Goal: Task Accomplishment & Management: Manage account settings

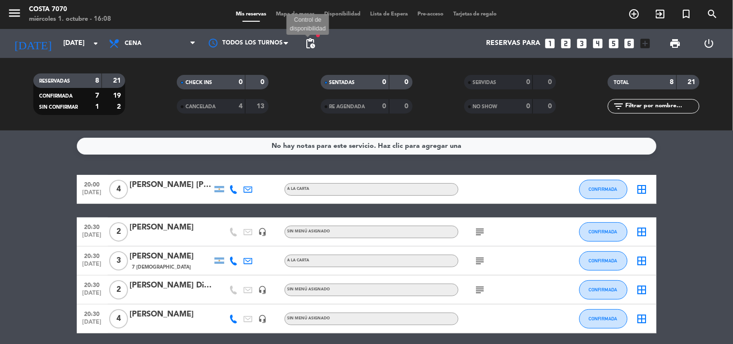
click at [315, 42] on span "pending_actions" at bounding box center [310, 44] width 12 height 12
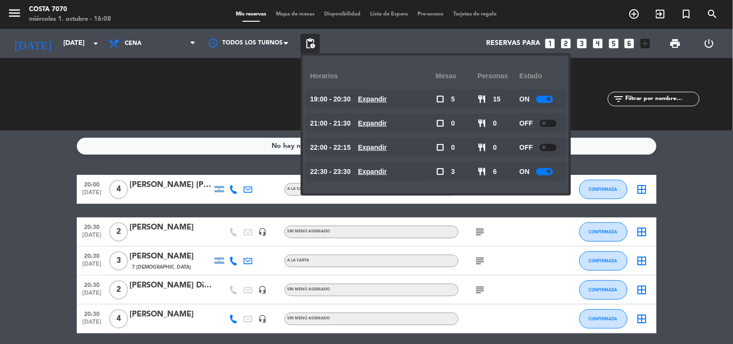
click at [20, 131] on div "No hay notas para este servicio. Haz clic para agregar una 20:00 oct. 1 4 Carla…" at bounding box center [366, 236] width 733 height 213
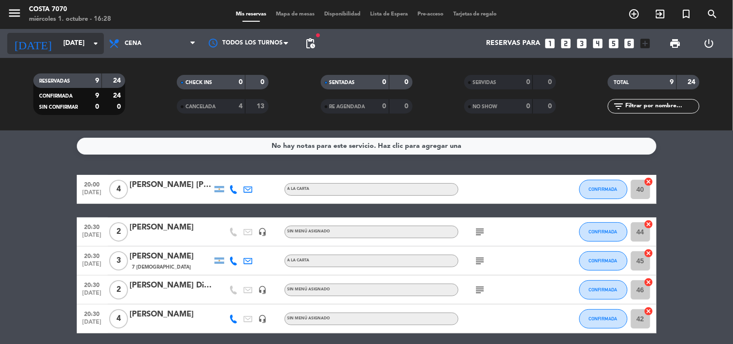
click at [58, 46] on input "[DATE]" at bounding box center [104, 43] width 92 height 17
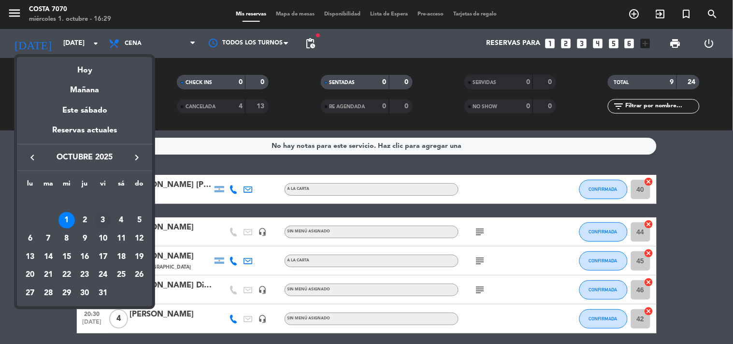
click at [101, 218] on div "3" at bounding box center [103, 220] width 16 height 16
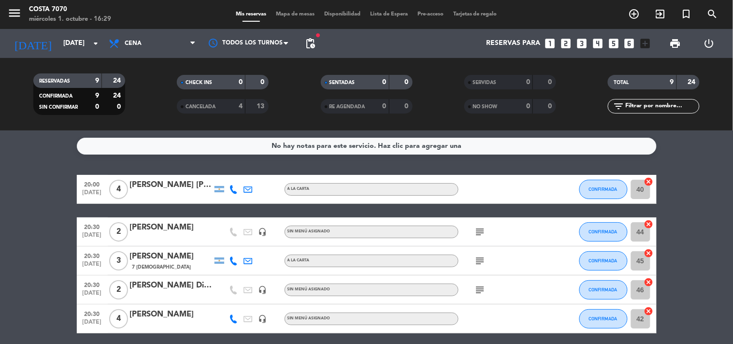
type input "[DATE]"
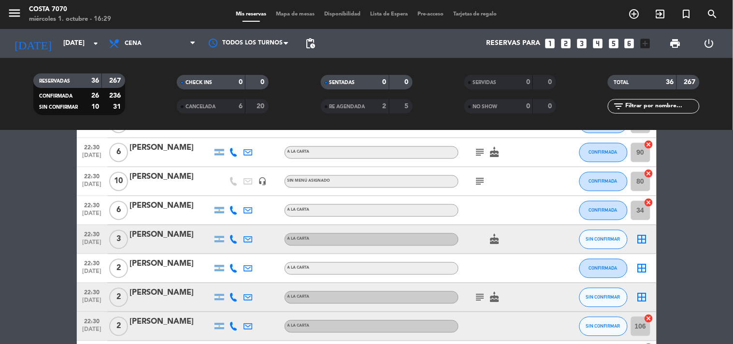
scroll to position [590, 0]
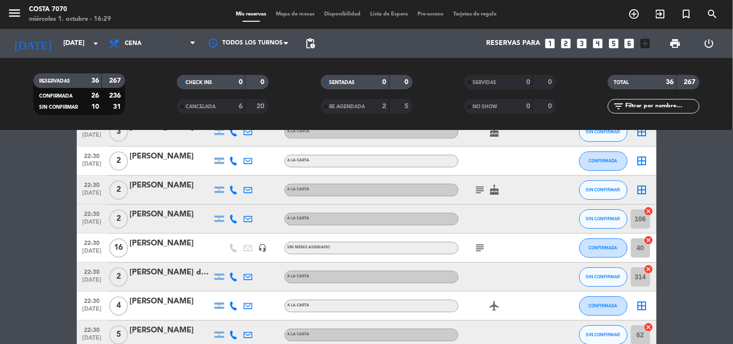
click at [474, 249] on icon "subject" at bounding box center [480, 248] width 12 height 12
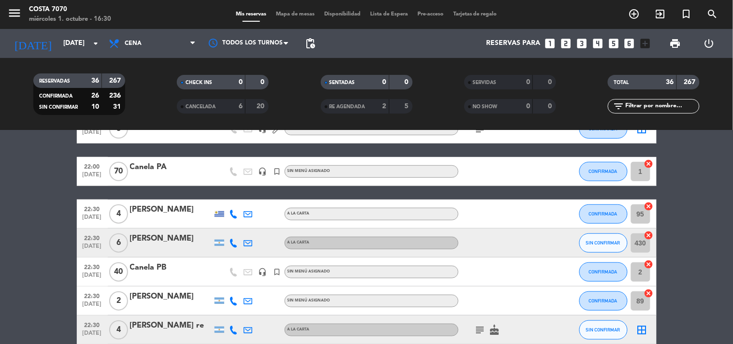
scroll to position [214, 0]
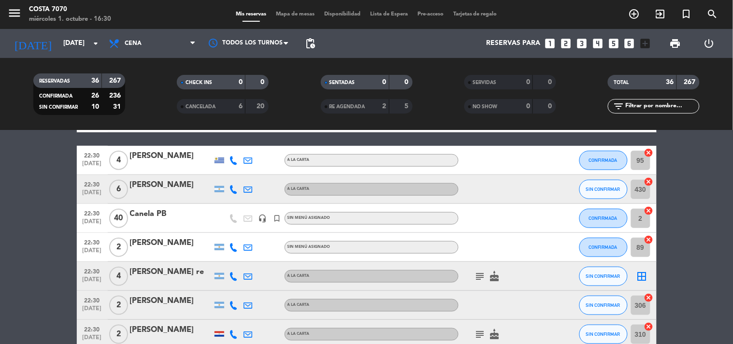
click at [232, 184] on div at bounding box center [233, 189] width 14 height 28
click at [232, 189] on icon at bounding box center [233, 189] width 9 height 9
click at [226, 177] on div "[PHONE_NUMBER] Copiar content_paste |" at bounding box center [238, 167] width 73 height 27
click at [227, 174] on span "Copiar" at bounding box center [226, 173] width 20 height 10
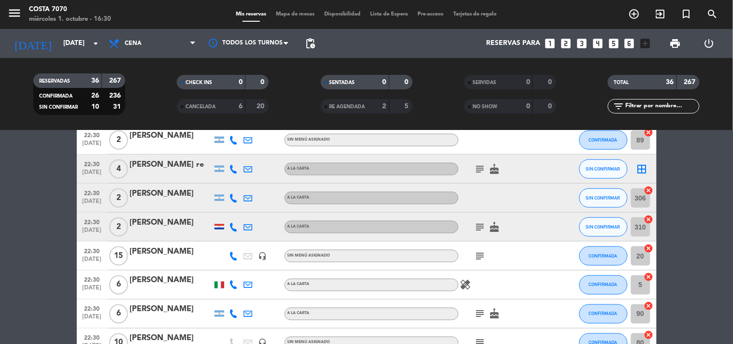
click at [231, 170] on icon at bounding box center [233, 169] width 9 height 9
click at [227, 152] on span "Copiar" at bounding box center [226, 152] width 20 height 10
click at [232, 195] on icon at bounding box center [233, 198] width 9 height 9
click at [229, 183] on span "Copiar" at bounding box center [226, 181] width 20 height 10
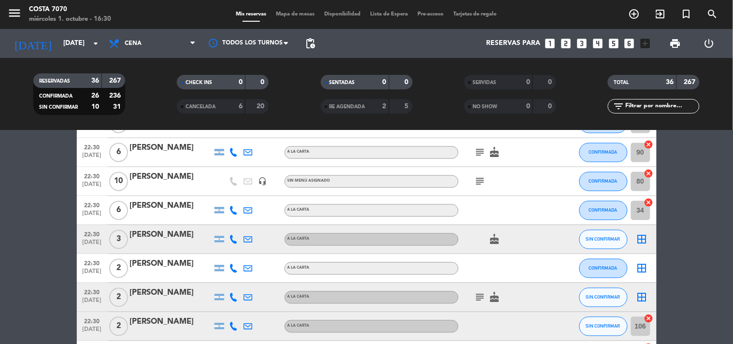
scroll to position [537, 0]
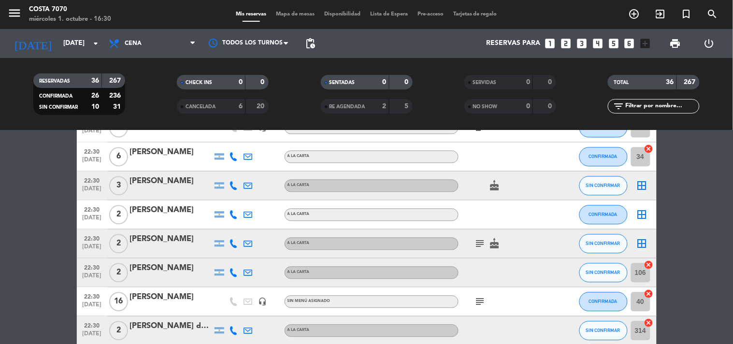
click at [233, 184] on icon at bounding box center [233, 186] width 9 height 9
click at [230, 165] on span "Copiar" at bounding box center [226, 169] width 20 height 10
click at [182, 191] on div at bounding box center [171, 192] width 82 height 8
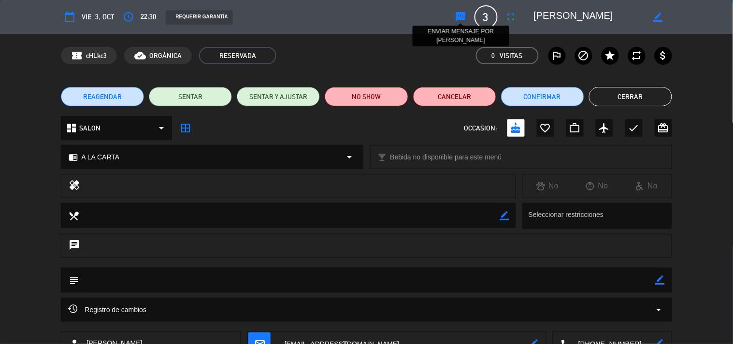
click at [460, 15] on icon "sms" at bounding box center [461, 17] width 12 height 12
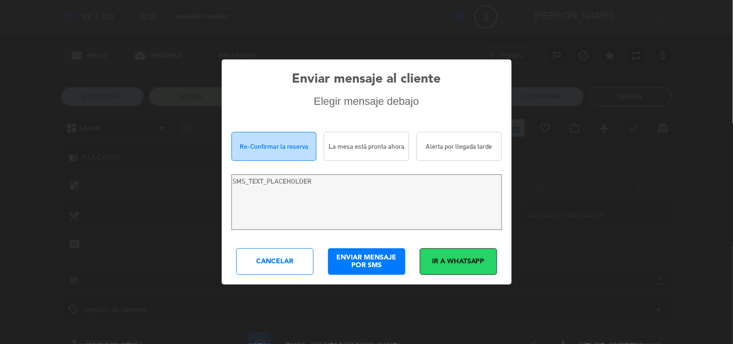
type textarea "Hola [PERSON_NAME]! Estamos escribiendo para re-confirmar su reserva en [PERSON…"
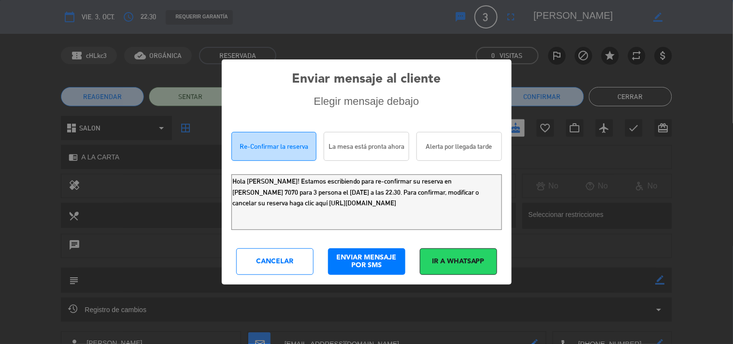
drag, startPoint x: 458, startPoint y: 215, endPoint x: 0, endPoint y: 30, distance: 493.8
click at [0, 50] on div "Enviar mensaje al cliente Elegir mensaje debajo Re-Confirmar la reserva La mesa…" at bounding box center [366, 172] width 733 height 344
click at [29, 92] on div "Enviar mensaje al cliente Elegir mensaje debajo Re-Confirmar la reserva La mesa…" at bounding box center [366, 172] width 733 height 344
click at [263, 267] on div "Cancelar" at bounding box center [274, 261] width 77 height 27
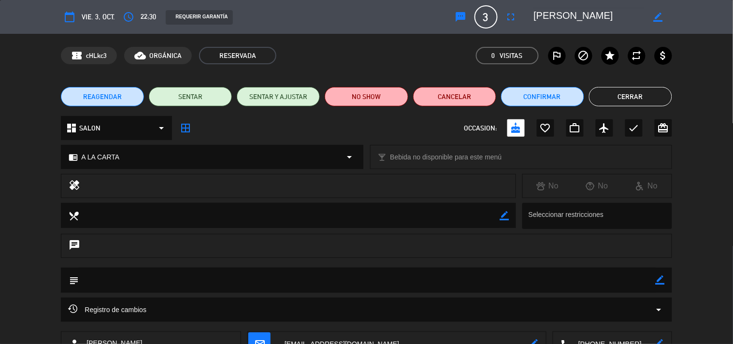
click at [643, 97] on button "Cerrar" at bounding box center [630, 96] width 83 height 19
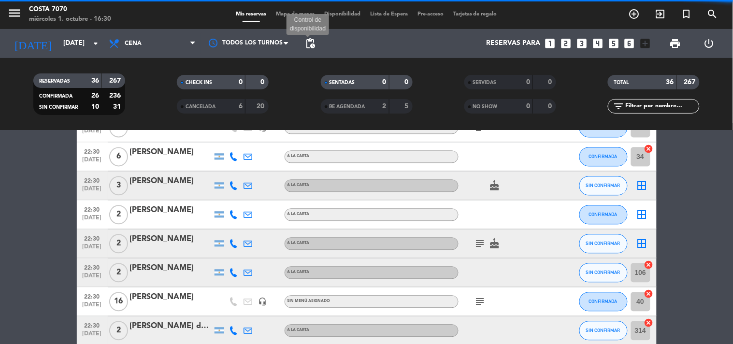
click at [306, 45] on span "pending_actions" at bounding box center [310, 44] width 12 height 12
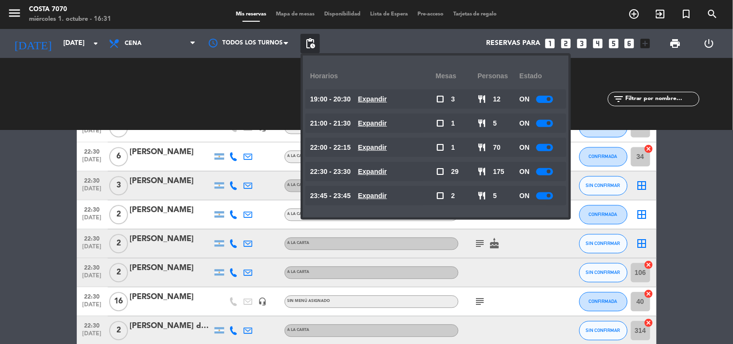
click at [50, 148] on bookings-row "20:30 [DATE] 6 [PERSON_NAME] A LA CARTA CONFIRMADA 34 cancel 20:30 [DATE] 3 [PE…" at bounding box center [366, 193] width 733 height 1111
